Goal: Information Seeking & Learning: Learn about a topic

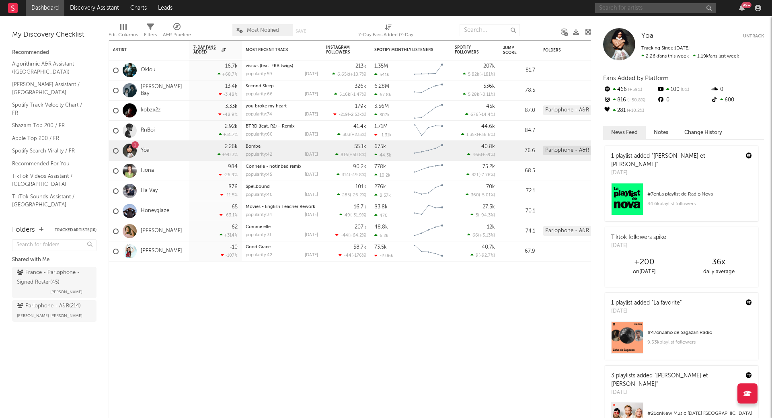
click at [649, 10] on input "text" at bounding box center [655, 8] width 121 height 10
click at [23, 67] on link "Algorithmic A&R Assistant ([GEOGRAPHIC_DATA])" at bounding box center [50, 67] width 76 height 16
click at [40, 121] on link "Shazam Top 200 / FR" at bounding box center [50, 125] width 76 height 9
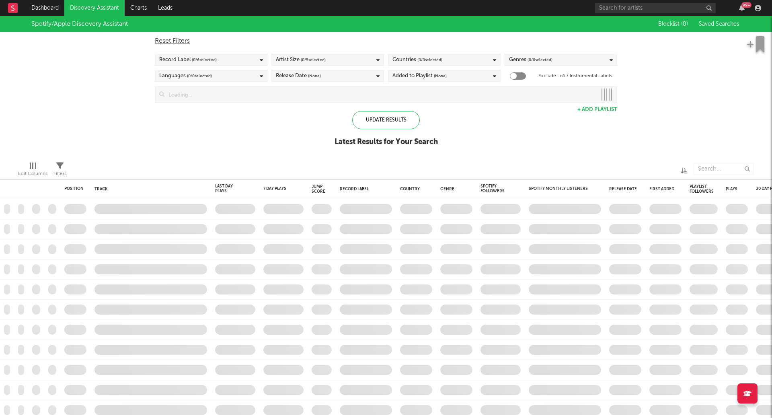
checkbox input "true"
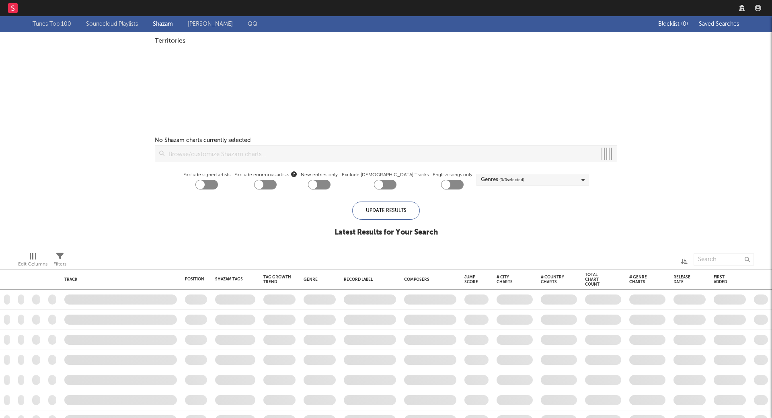
checkbox input "true"
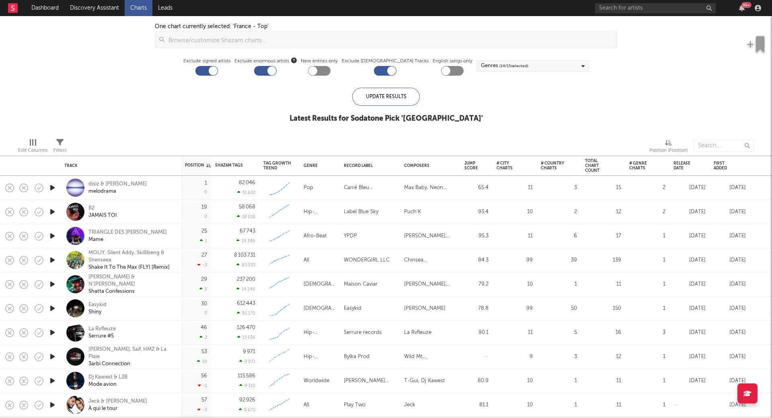
click at [218, 70] on div at bounding box center [206, 71] width 23 height 10
checkbox input "false"
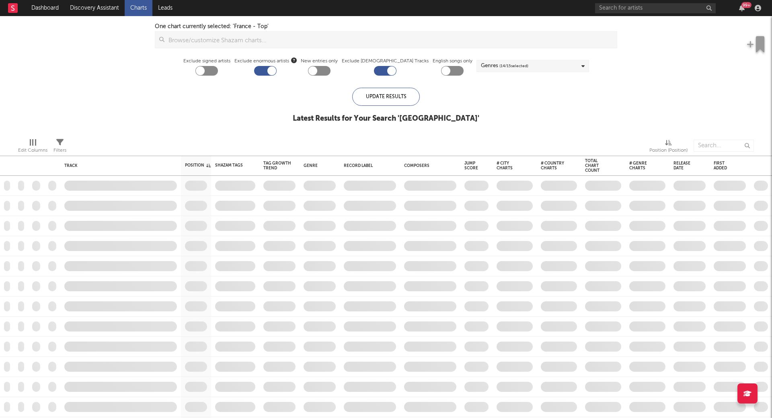
click at [275, 71] on div at bounding box center [265, 71] width 23 height 10
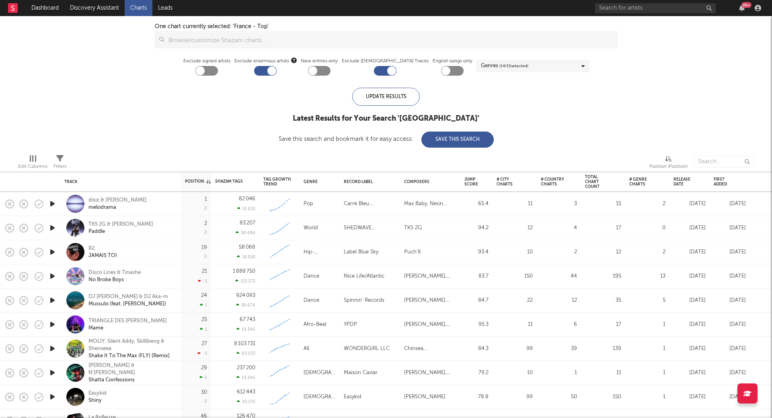
checkbox input "false"
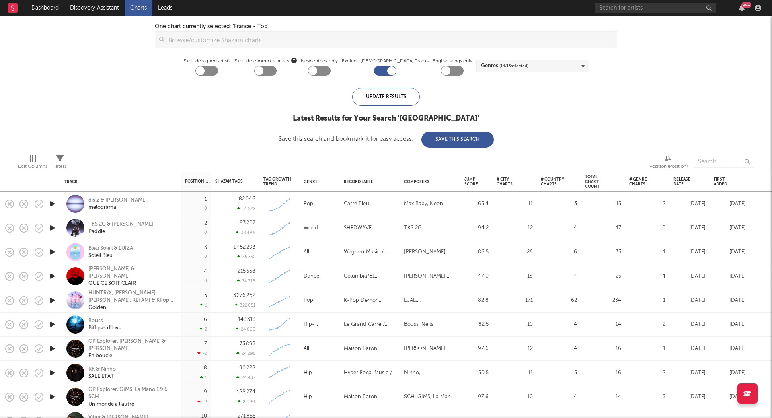
click at [384, 74] on div at bounding box center [385, 71] width 23 height 10
checkbox input "false"
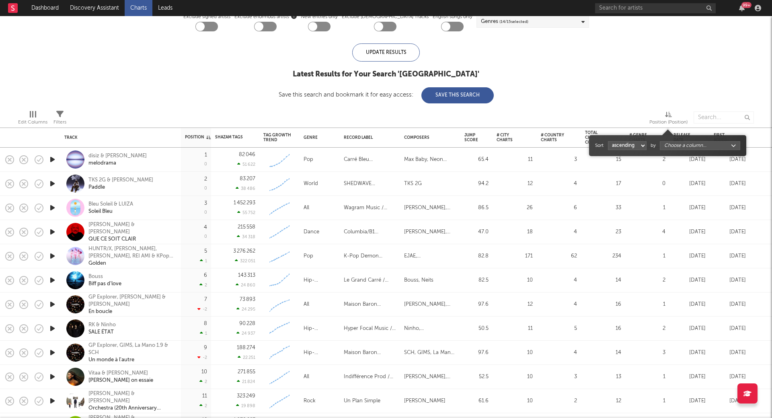
click at [666, 114] on icon at bounding box center [668, 114] width 7 height 6
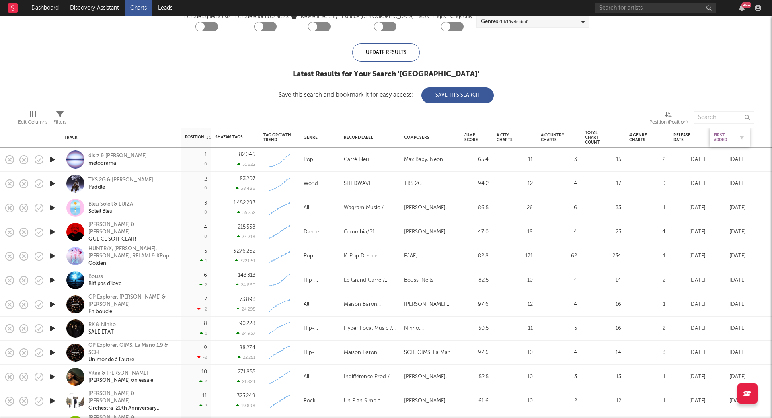
drag, startPoint x: 724, startPoint y: 136, endPoint x: 720, endPoint y: 137, distance: 4.0
click at [720, 137] on div "First Added" at bounding box center [723, 138] width 20 height 10
